Goal: Transaction & Acquisition: Book appointment/travel/reservation

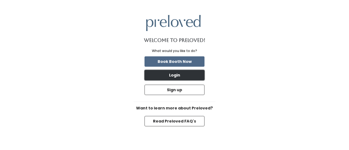
click at [199, 79] on button "Login" at bounding box center [174, 75] width 60 height 10
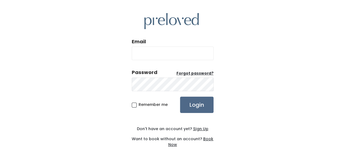
click at [158, 54] on input "Email" at bounding box center [173, 54] width 82 height 14
type input "[EMAIL_ADDRESS][DOMAIN_NAME]"
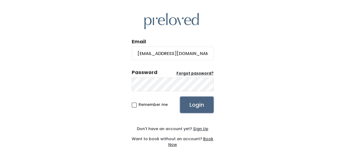
click at [192, 108] on input "Login" at bounding box center [196, 105] width 33 height 16
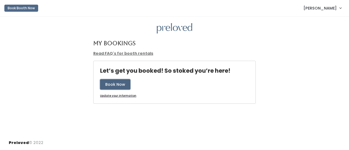
click at [119, 86] on button "Book Now" at bounding box center [115, 84] width 30 height 10
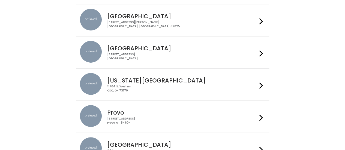
scroll to position [103, 0]
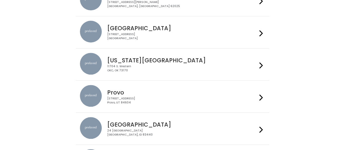
click at [148, 97] on div "230 W Cougar Blvd Provo, UT 84604" at bounding box center [182, 101] width 150 height 8
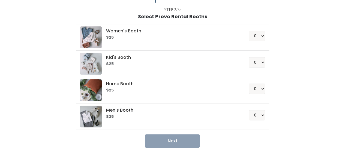
scroll to position [31, 0]
click at [149, 35] on h6 "$25" at bounding box center [170, 37] width 129 height 4
click at [257, 37] on select "0 1 2 3 4" at bounding box center [256, 36] width 16 height 10
select select "1"
click at [249, 31] on select "0 1 2 3 4" at bounding box center [256, 36] width 16 height 10
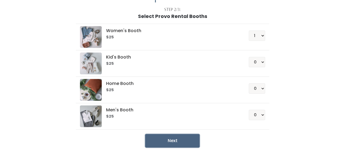
click at [182, 139] on button "Next" at bounding box center [172, 141] width 54 height 14
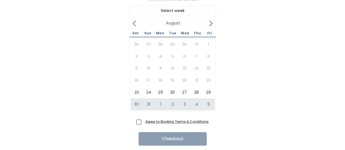
scroll to position [49, 0]
click at [208, 23] on icon at bounding box center [211, 23] width 6 height 6
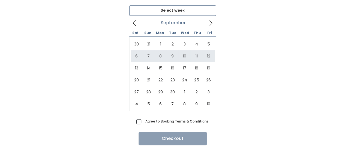
type input "September 6 to September 12"
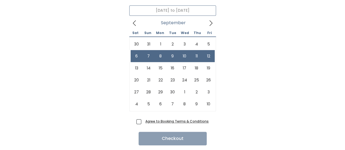
scroll to position [46, 0]
